Goal: Subscribe to service/newsletter

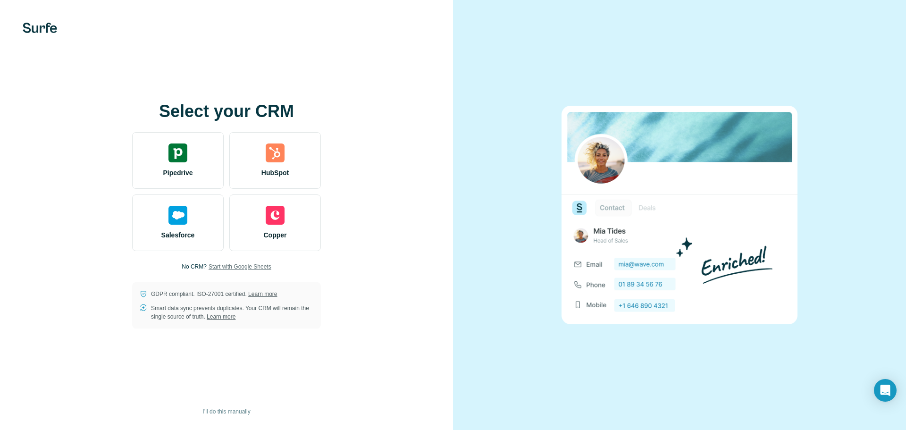
click at [250, 264] on span "Start with Google Sheets" at bounding box center [240, 266] width 63 height 8
click at [350, 301] on div "Select your CRM Pipedrive HubSpot Salesforce Copper No CRM? Start with Google S…" at bounding box center [226, 215] width 415 height 226
click at [188, 267] on p "No CRM?" at bounding box center [194, 266] width 25 height 8
click at [308, 338] on div "Select your CRM Pipedrive HubSpot Salesforce Copper No CRM? Start with Google S…" at bounding box center [226, 215] width 453 height 430
click at [214, 411] on span "I’ll do this manually" at bounding box center [226, 411] width 48 height 8
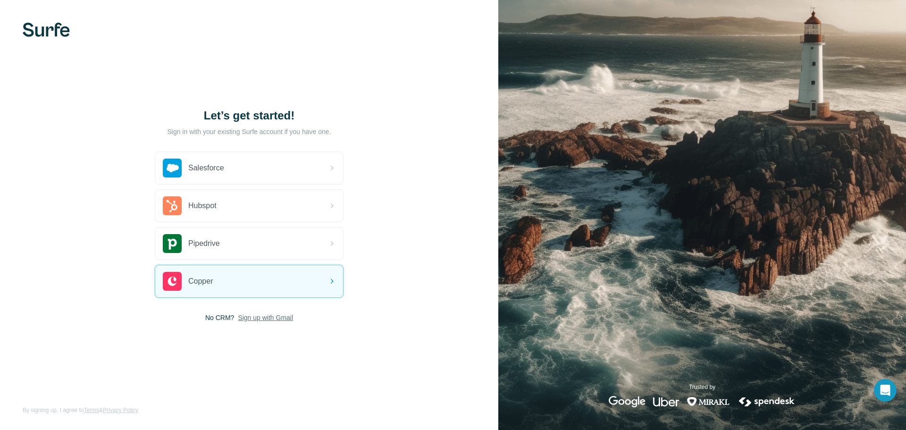
click at [270, 318] on span "Sign up with Gmail" at bounding box center [265, 317] width 55 height 9
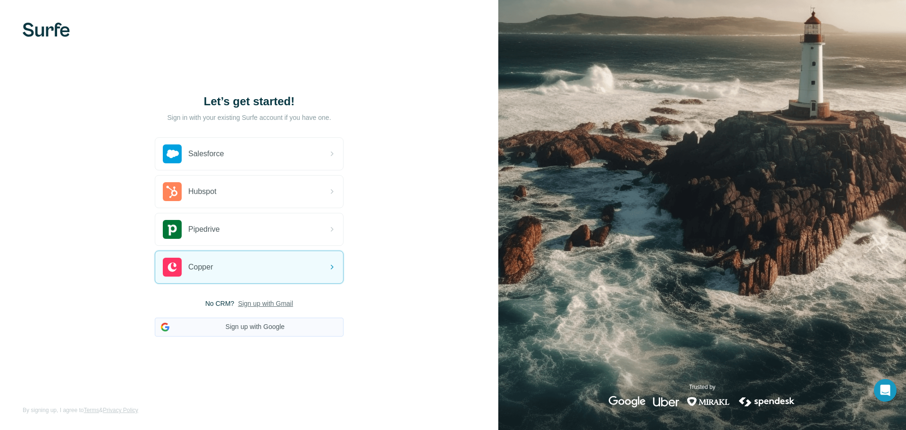
click at [254, 327] on button "Sign up with Google" at bounding box center [249, 327] width 189 height 19
